Goal: Information Seeking & Learning: Learn about a topic

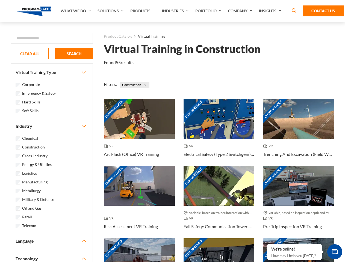
click at [76, 11] on link "What We Do" at bounding box center [76, 11] width 37 height 22
click at [111, 11] on link "Solutions" at bounding box center [111, 11] width 33 height 22
click at [176, 11] on link "Industries" at bounding box center [175, 11] width 33 height 22
click at [241, 11] on link "Company" at bounding box center [240, 11] width 31 height 22
click at [271, 11] on link "Insights" at bounding box center [270, 11] width 29 height 22
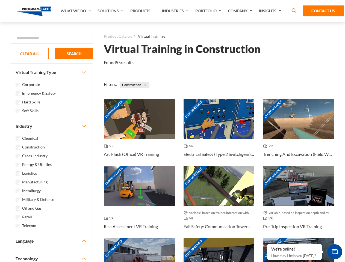
click at [0, 0] on div "Blog White Papers News" at bounding box center [0, 0] width 0 height 0
click at [0, 0] on strong "How Virtual Learning Can Enhance Workforce Productivity: A Guide for L&D Manage…" at bounding box center [0, 0] width 0 height 0
click at [334, 252] on span "Minimize live chat window" at bounding box center [334, 252] width 20 height 20
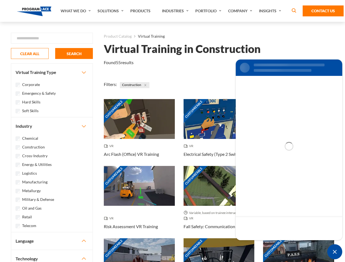
click at [267, 244] on div "Customizable" at bounding box center [298, 258] width 71 height 40
